Goal: Task Accomplishment & Management: Use online tool/utility

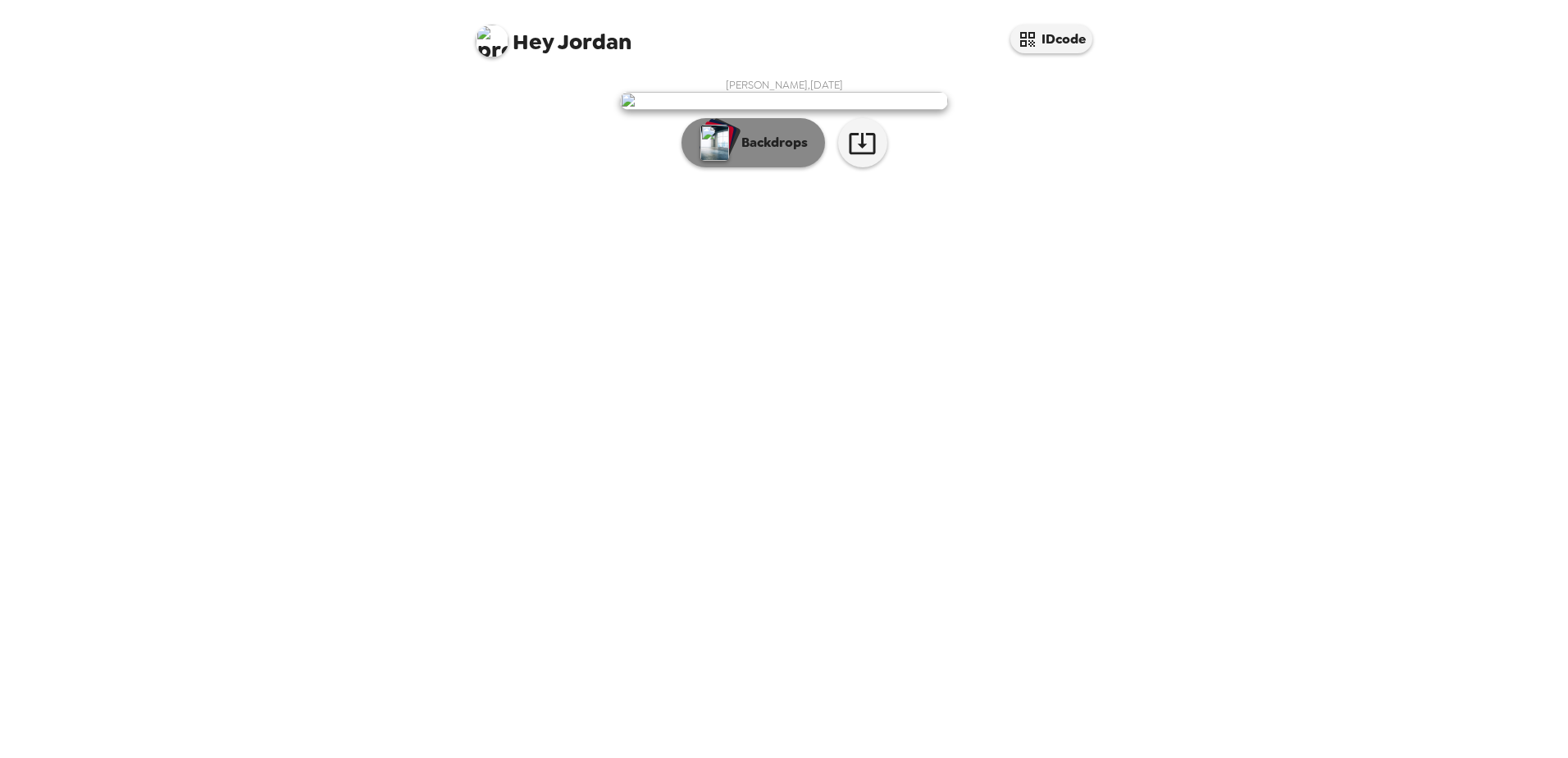
click at [748, 167] on button "Backdrops" at bounding box center [753, 142] width 144 height 49
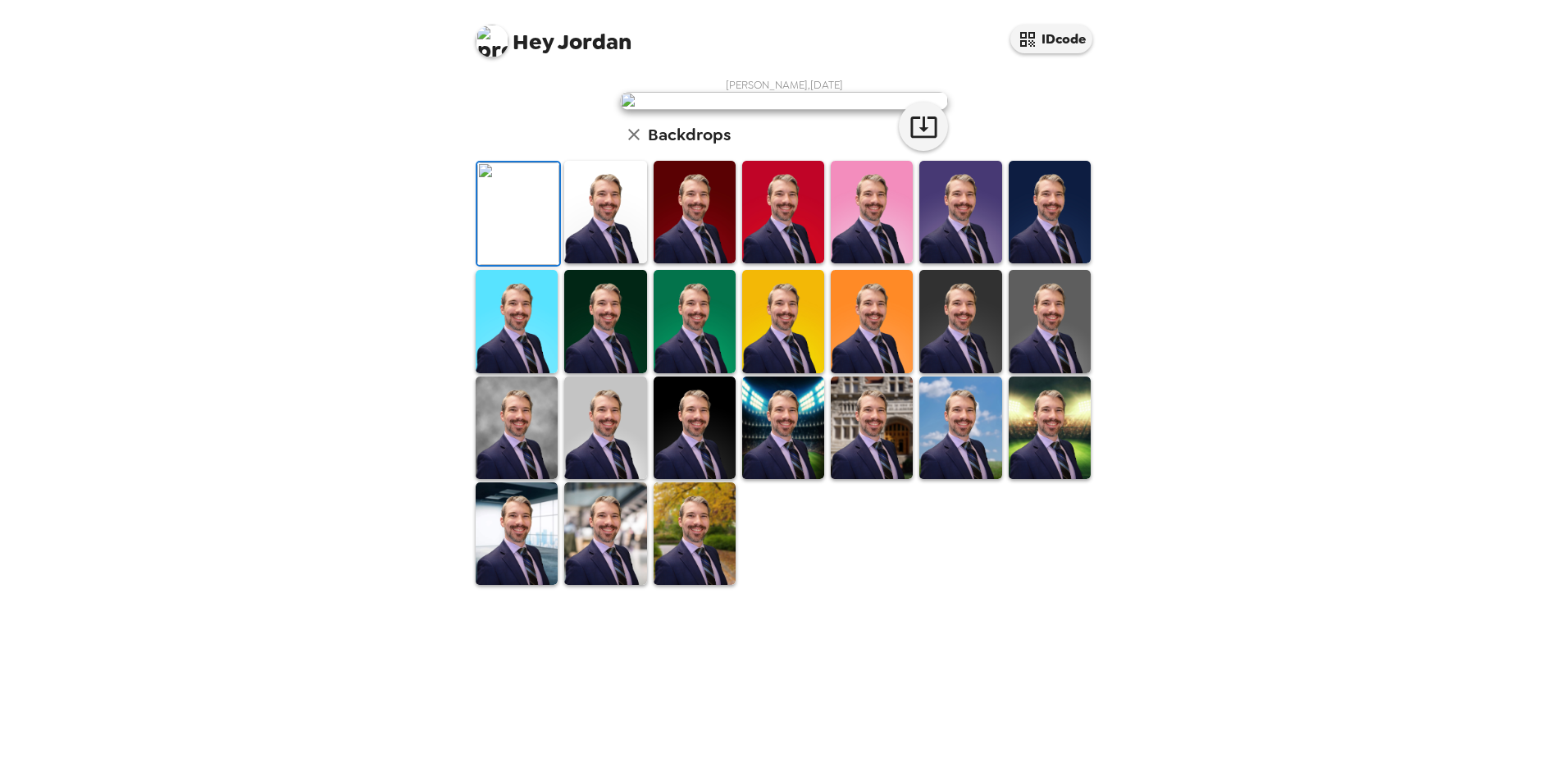
scroll to position [250, 0]
click at [709, 585] on img at bounding box center [695, 534] width 82 height 103
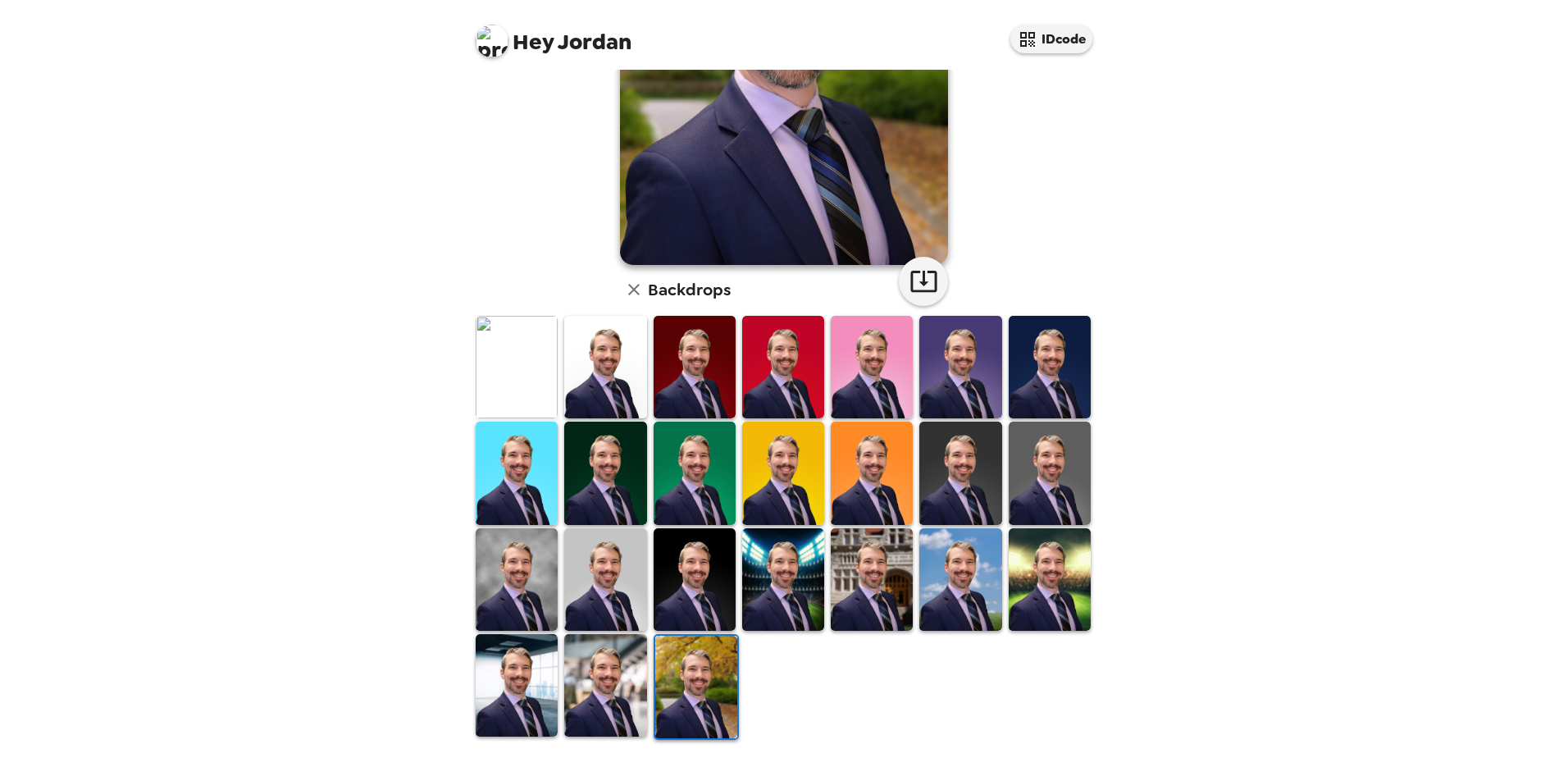
click at [861, 584] on img at bounding box center [872, 580] width 82 height 103
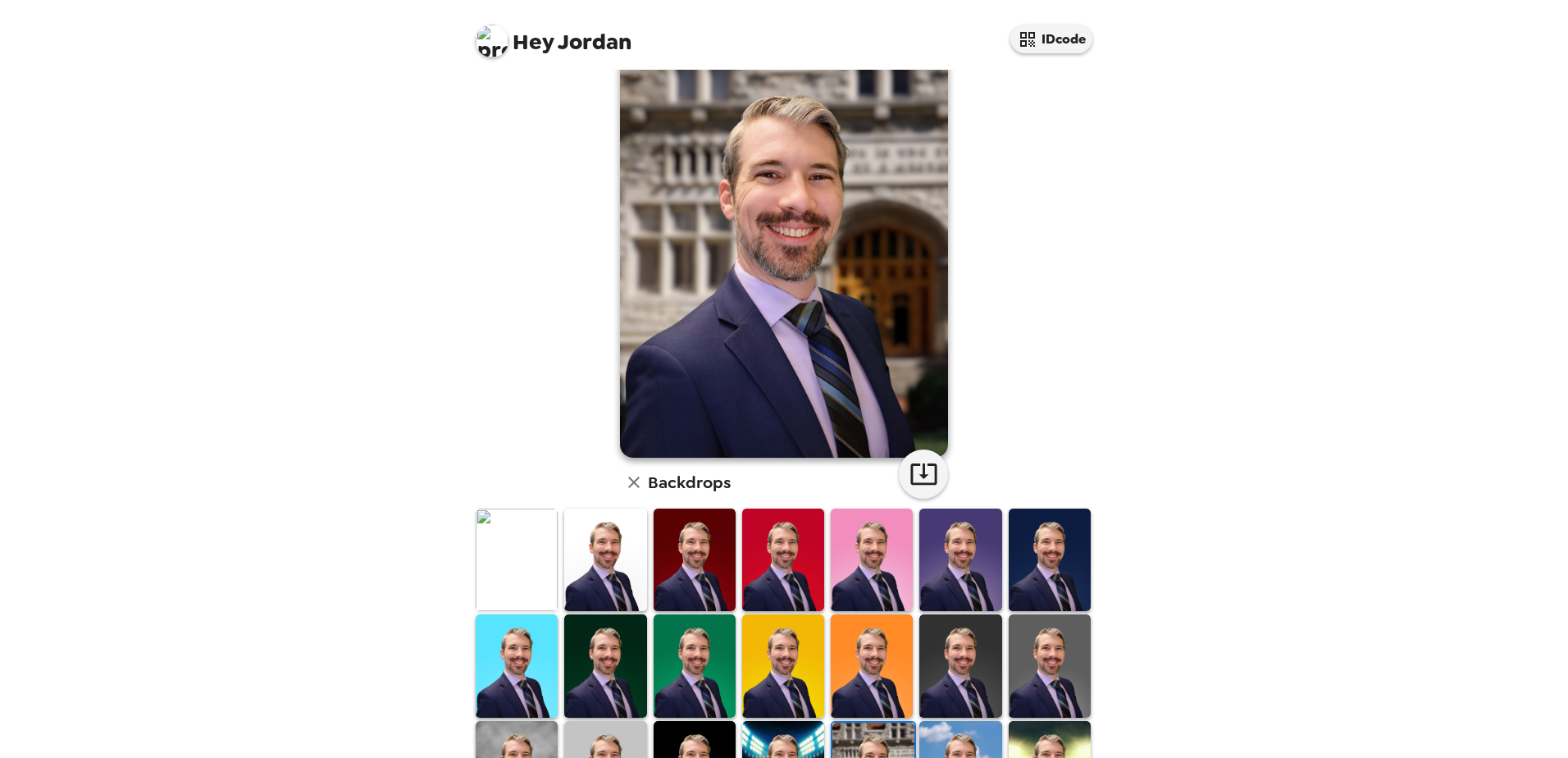
scroll to position [86, 0]
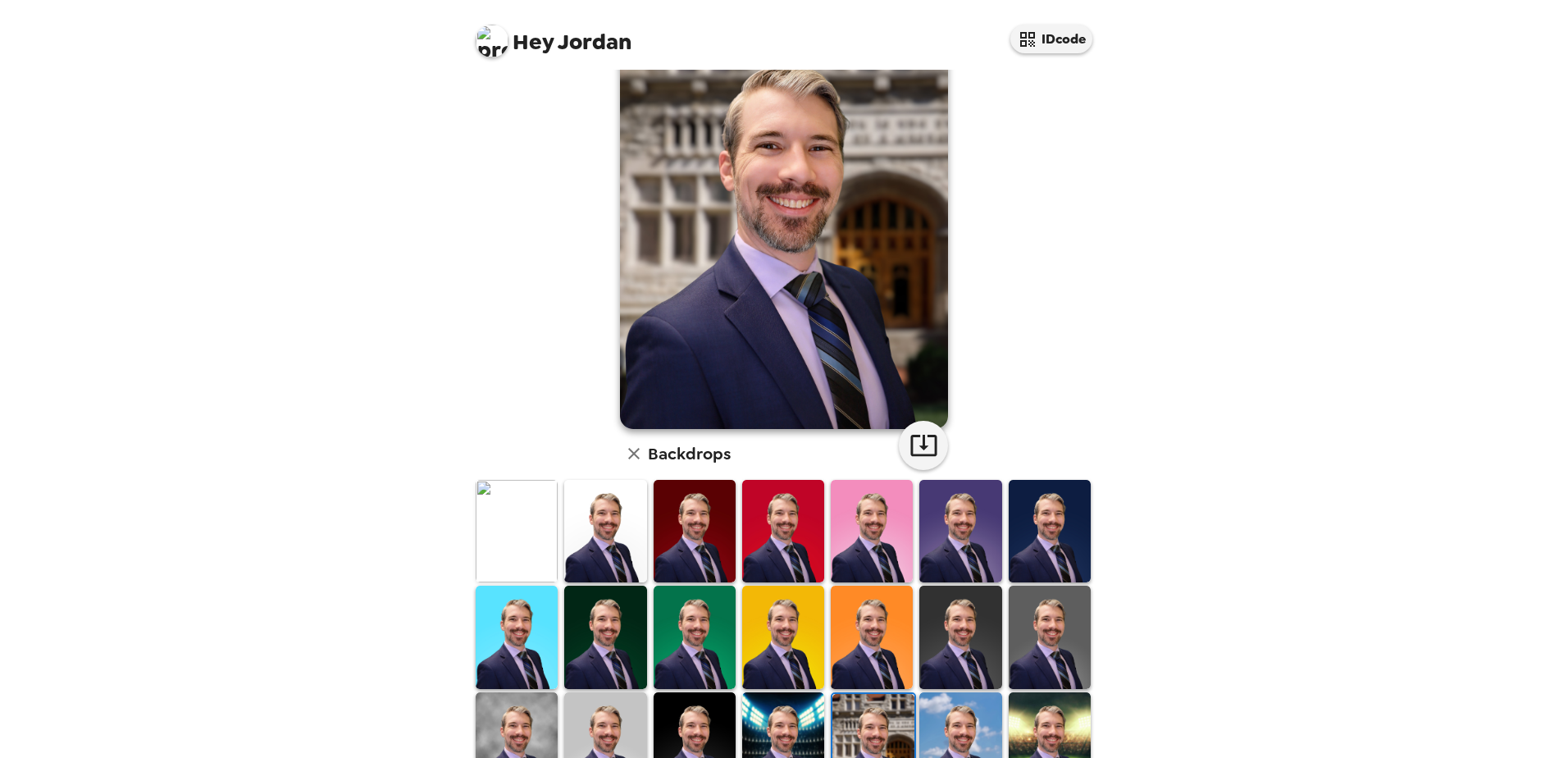
click at [959, 696] on img at bounding box center [960, 744] width 82 height 103
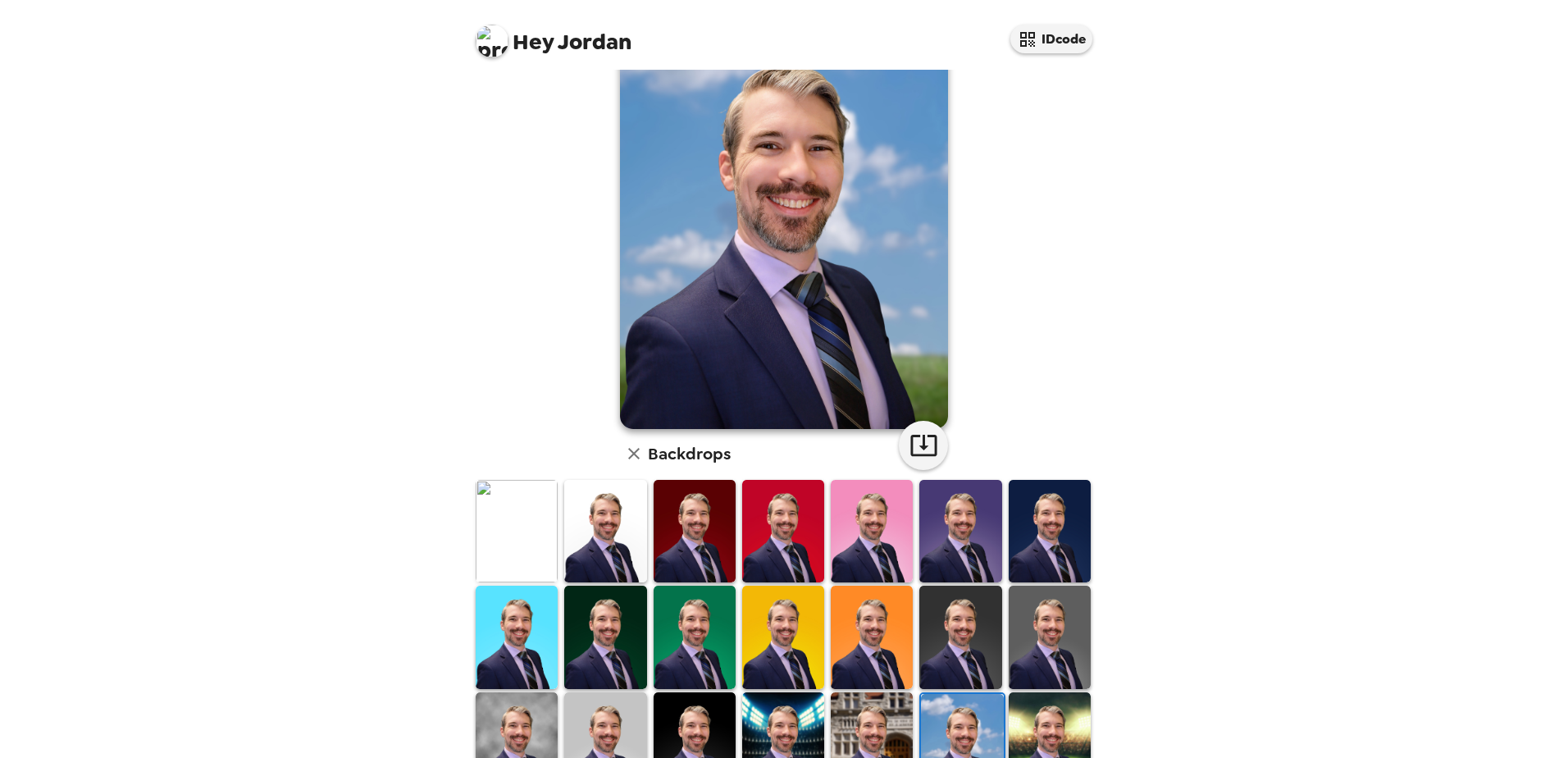
click at [1040, 727] on img at bounding box center [1050, 744] width 82 height 103
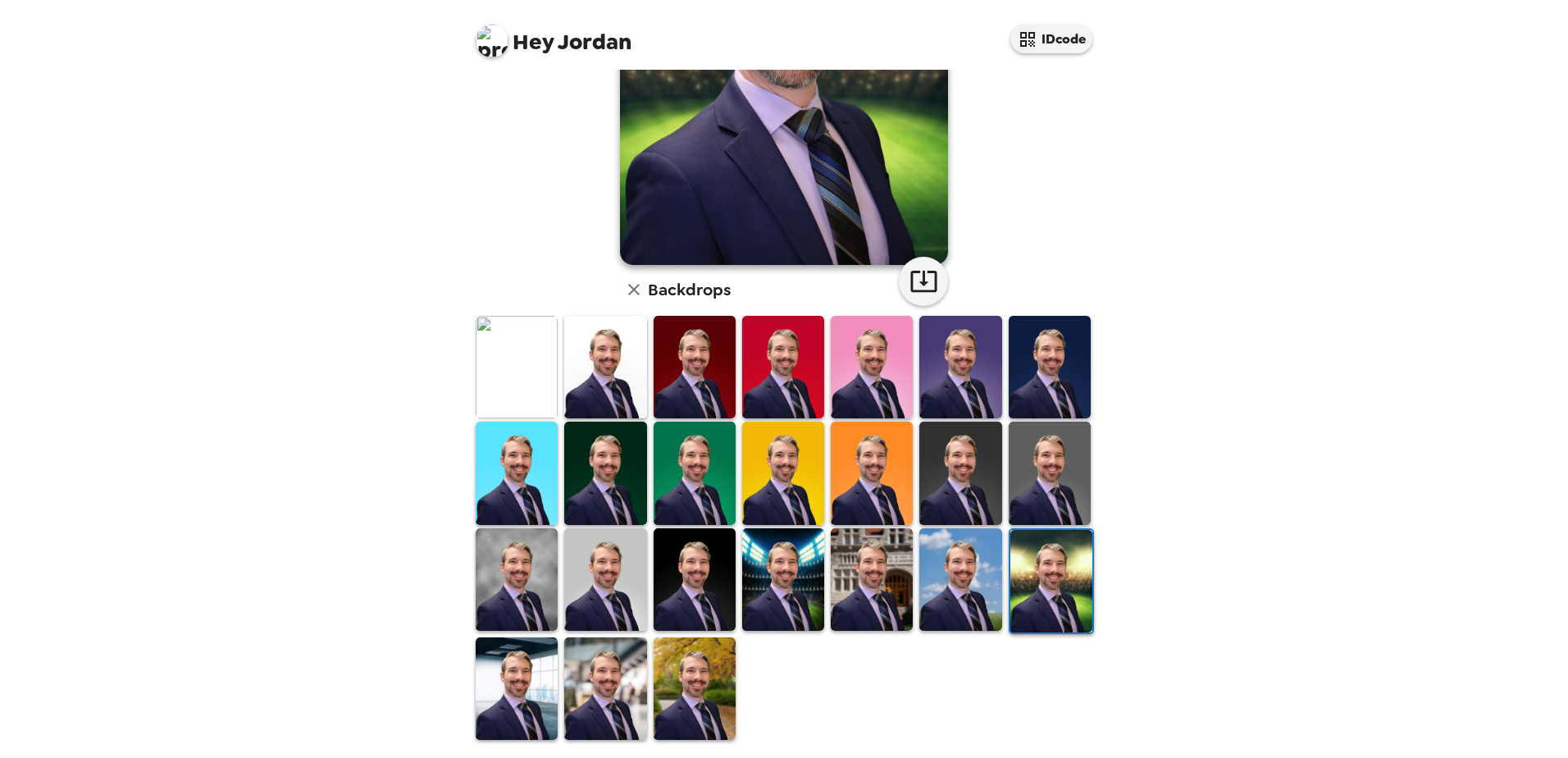
click at [582, 670] on img at bounding box center [605, 689] width 82 height 103
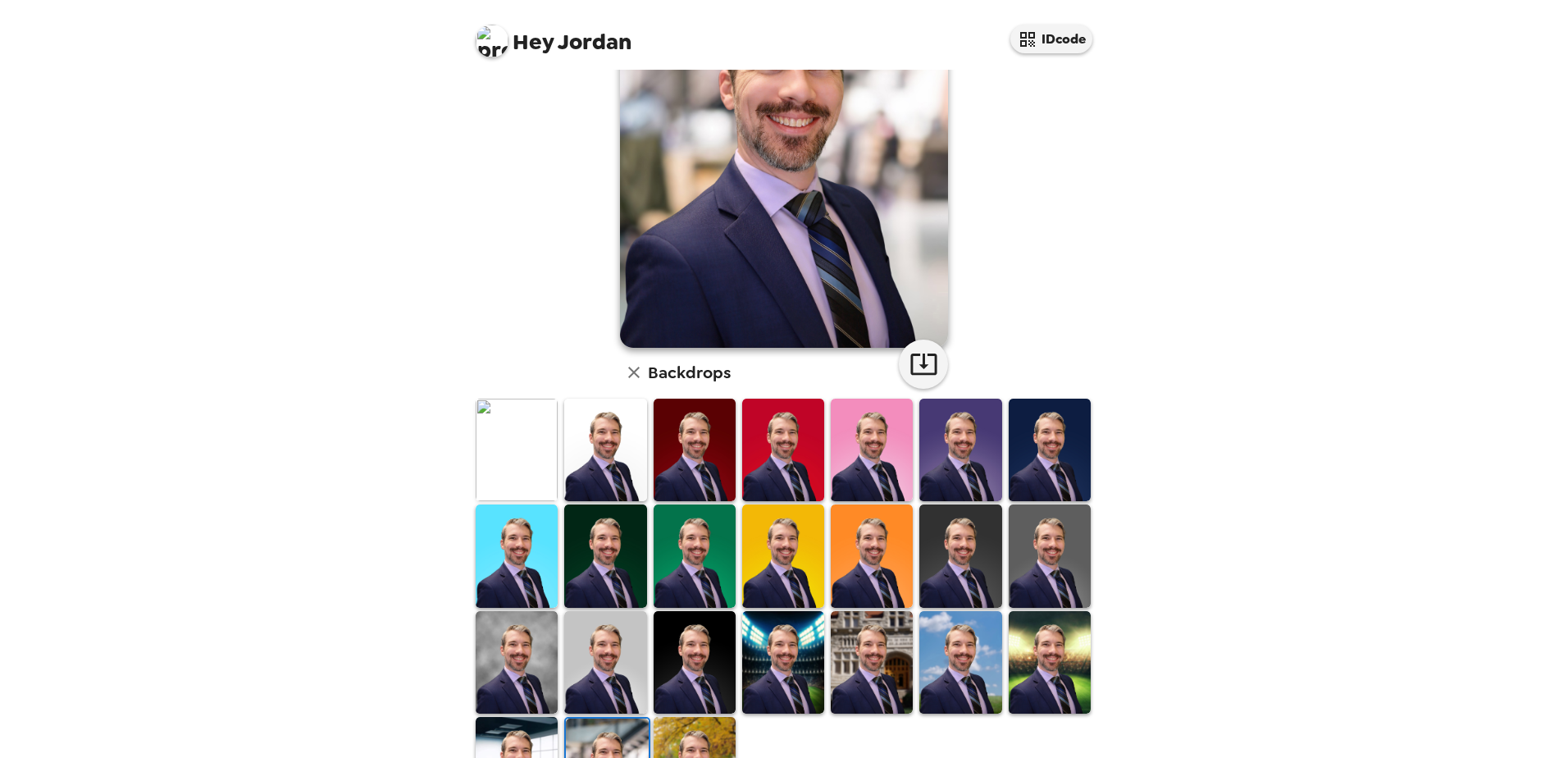
scroll to position [168, 0]
click at [538, 720] on img at bounding box center [517, 768] width 82 height 103
